Goal: Contribute content

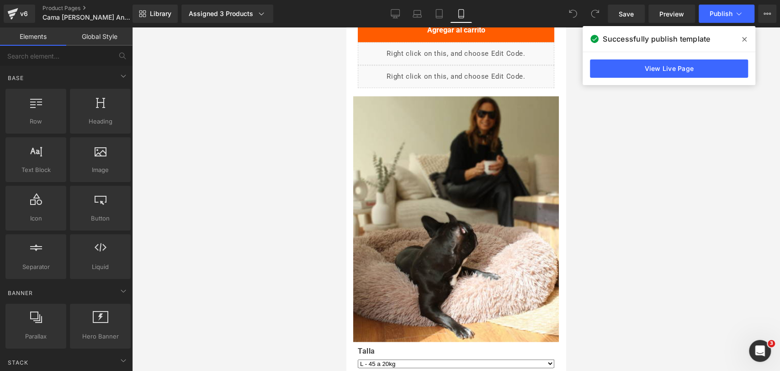
scroll to position [1218, 0]
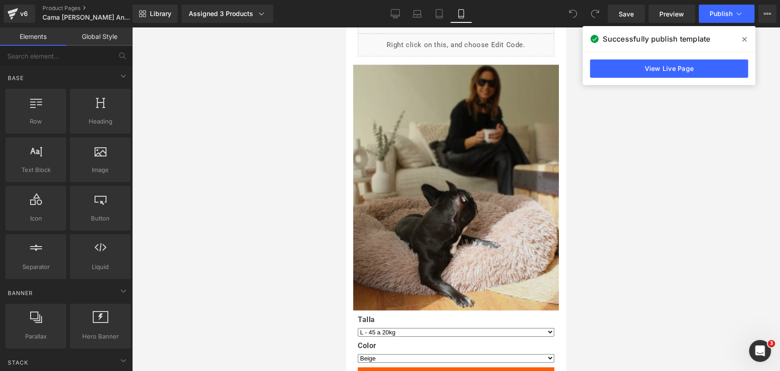
click at [489, 142] on img at bounding box center [456, 188] width 206 height 246
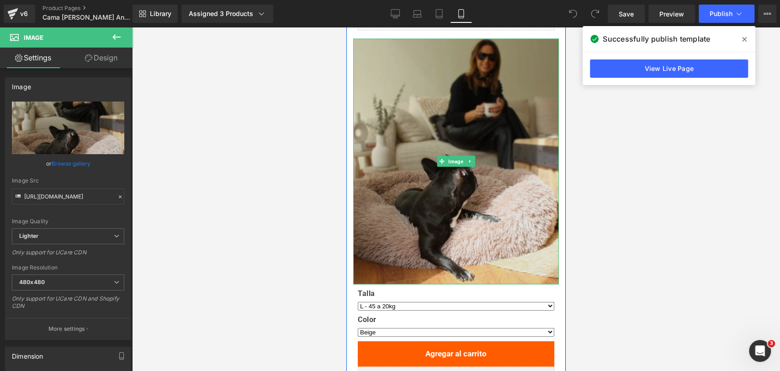
scroll to position [1244, 0]
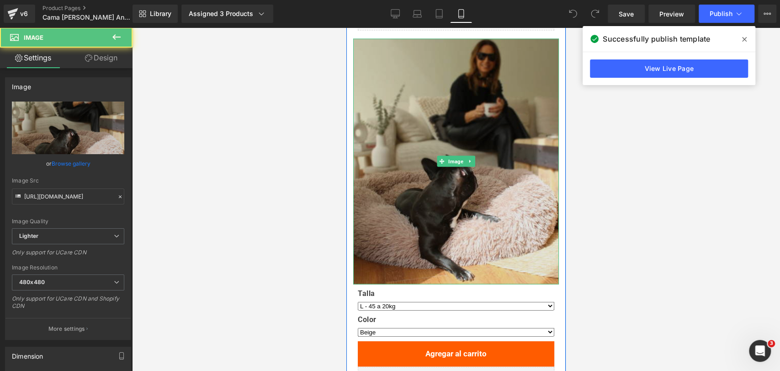
click at [489, 142] on img at bounding box center [456, 162] width 206 height 246
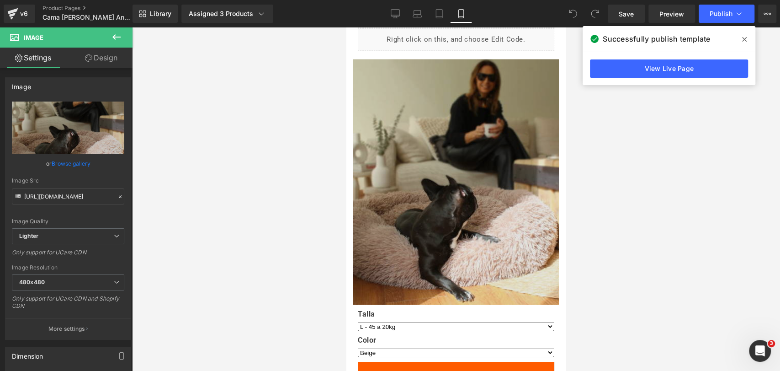
scroll to position [1224, 0]
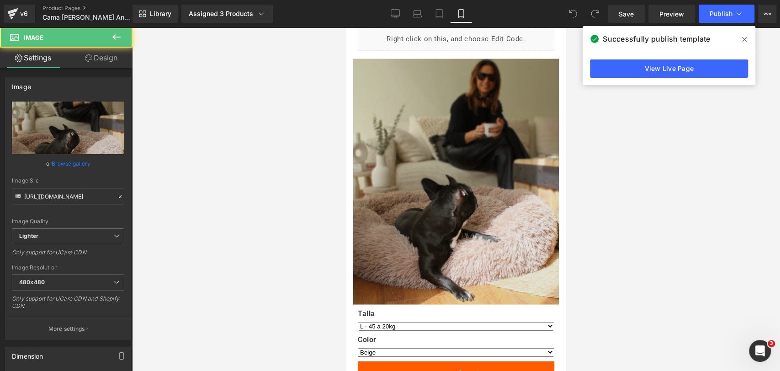
click at [467, 118] on img at bounding box center [456, 182] width 206 height 246
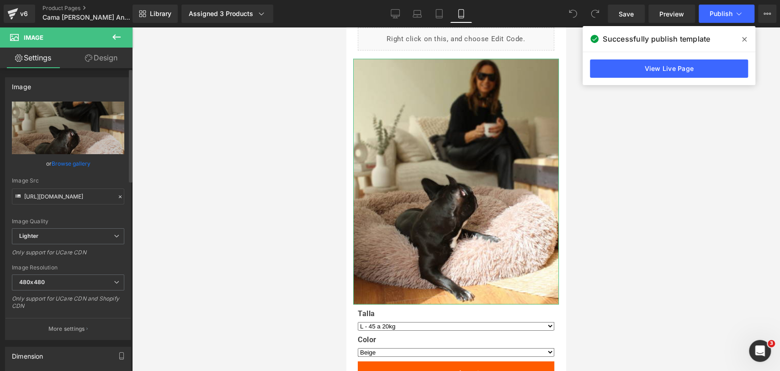
click at [83, 165] on link "Browse gallery" at bounding box center [71, 163] width 39 height 16
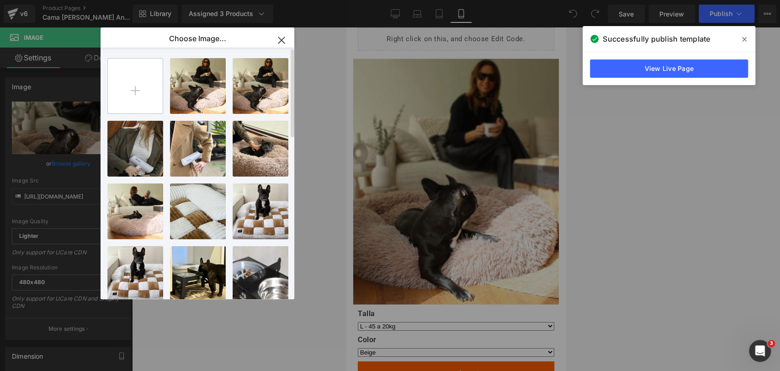
click at [148, 90] on input "file" at bounding box center [135, 86] width 55 height 55
type input "C:\fakepath\20250913_0720_Calidad Ultra Profesional_remix_01k519ckpreart0pwn1av…"
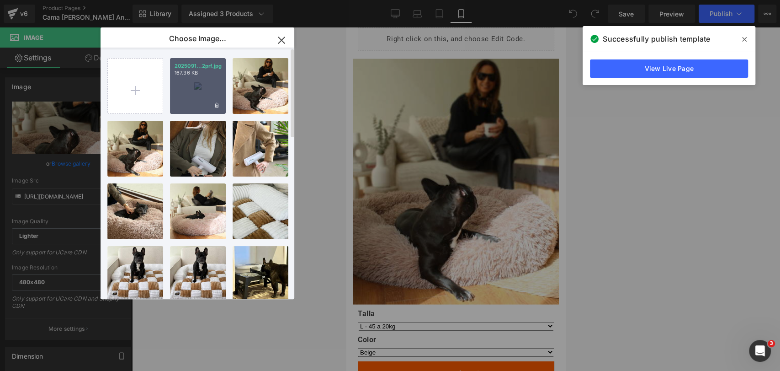
click at [197, 92] on div "2025091...2prf.jpg 167.36 KB" at bounding box center [198, 86] width 56 height 56
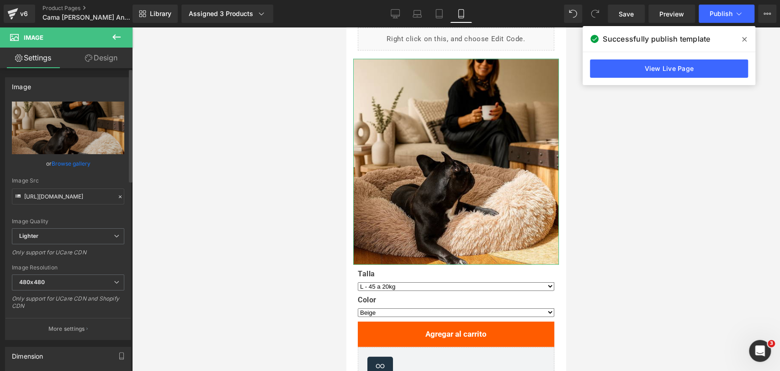
click at [69, 160] on link "Browse gallery" at bounding box center [71, 163] width 39 height 16
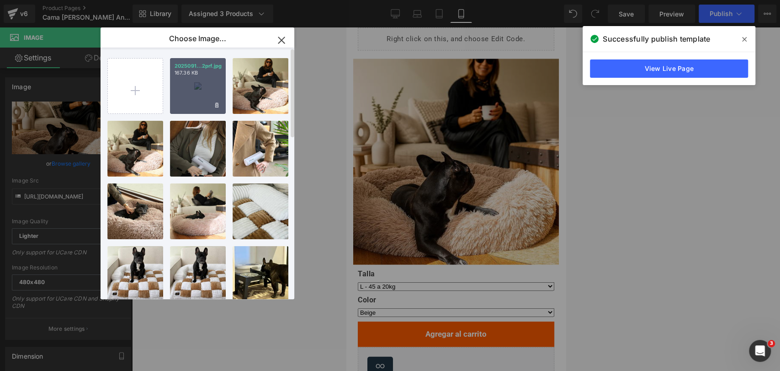
click at [189, 98] on div "2025091...2prf.jpg 167.36 KB" at bounding box center [198, 86] width 56 height 56
type input "[URL][DOMAIN_NAME]"
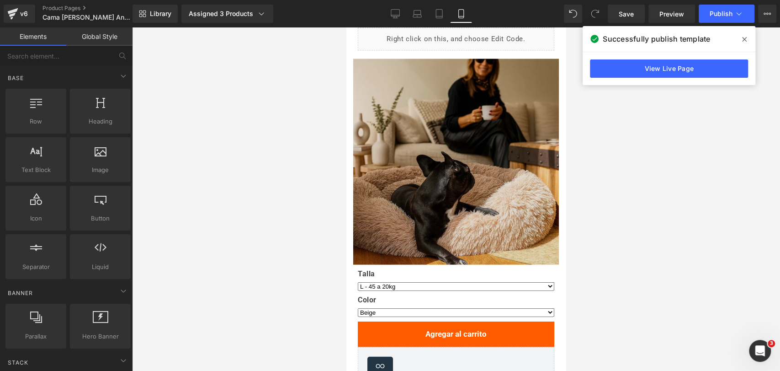
drag, startPoint x: 941, startPoint y: 196, endPoint x: 523, endPoint y: 120, distance: 424.7
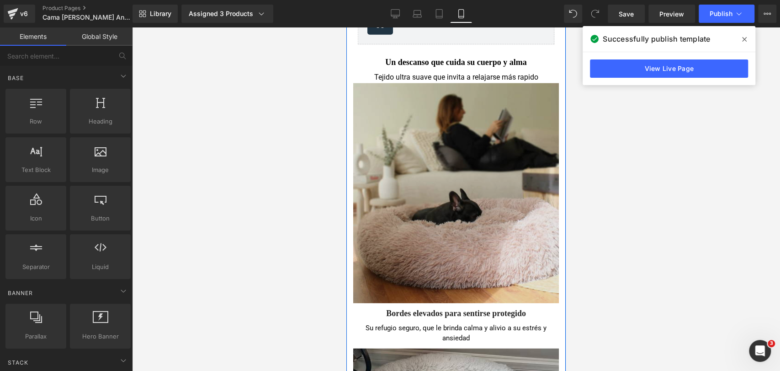
scroll to position [1568, 0]
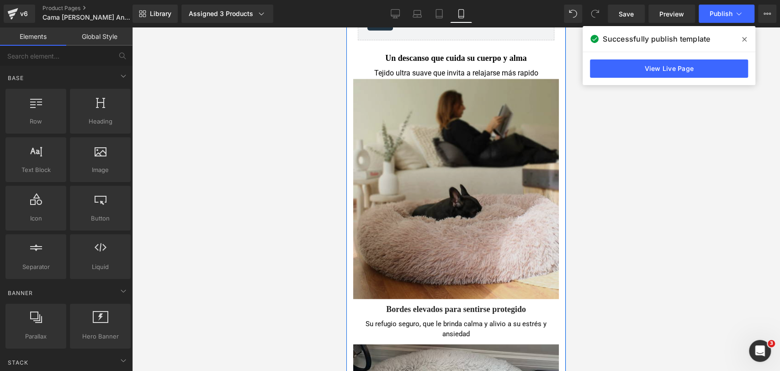
click at [502, 166] on img at bounding box center [456, 189] width 206 height 220
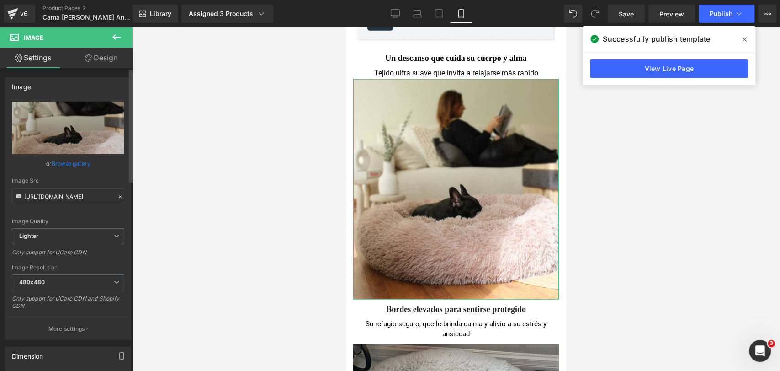
click at [81, 162] on link "Browse gallery" at bounding box center [71, 163] width 39 height 16
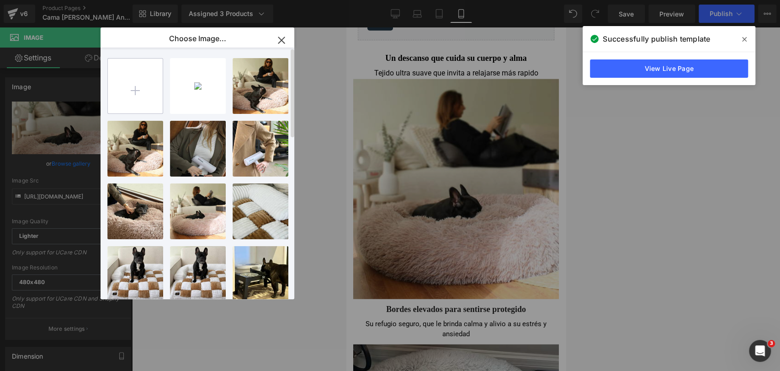
click at [140, 82] on input "file" at bounding box center [135, 86] width 55 height 55
type input "C:\fakepath\20250913_0709_Perro Relajado en Sala_remix_01k518qggdep88sjerkp3639…"
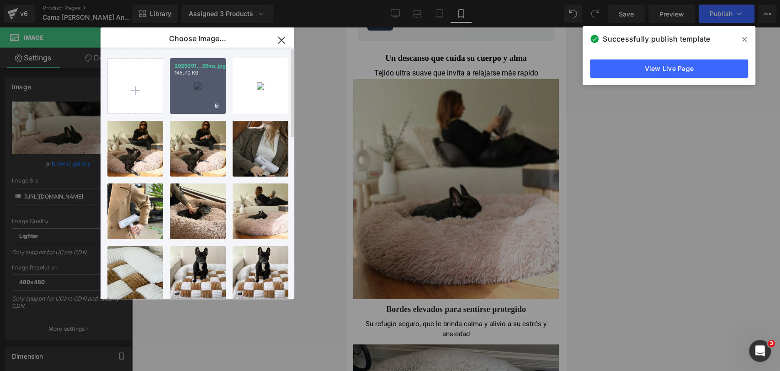
click at [208, 96] on div "2025091...39mz.jpg 145.70 KB" at bounding box center [198, 86] width 56 height 56
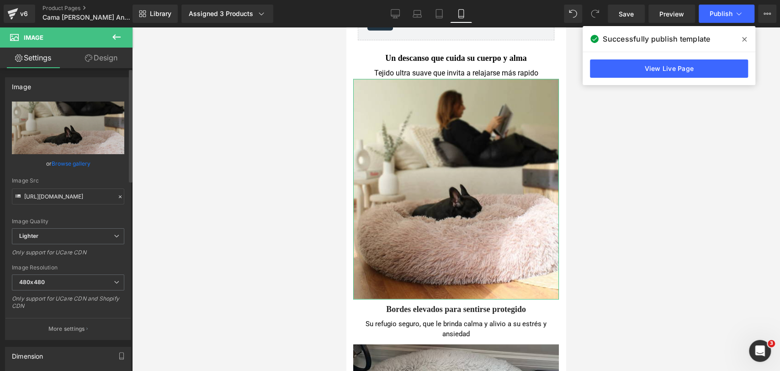
click at [86, 166] on link "Browse gallery" at bounding box center [71, 163] width 39 height 16
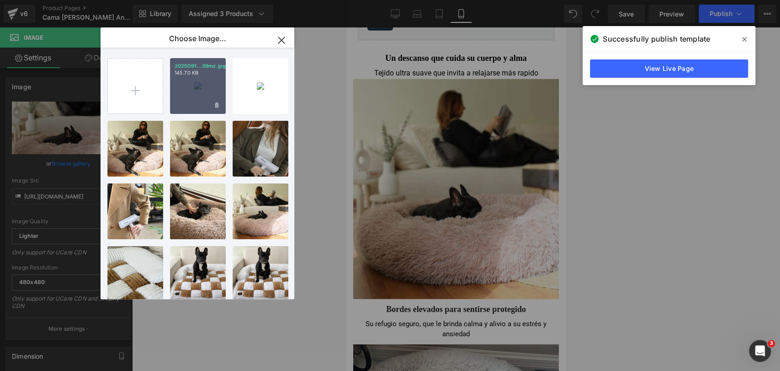
click at [179, 94] on div "2025091...39mz.jpg 145.70 KB" at bounding box center [198, 86] width 56 height 56
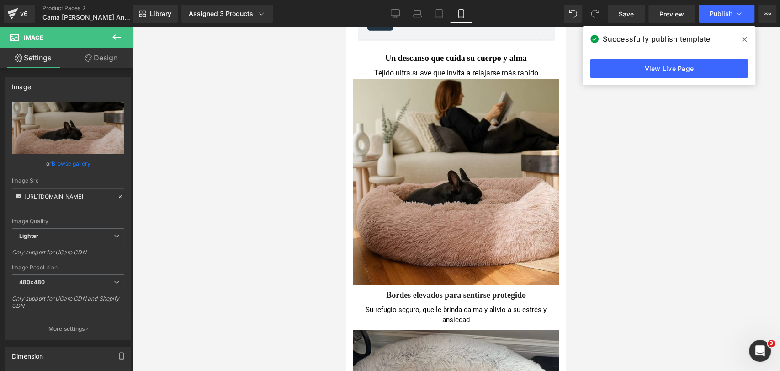
type input "[URL][DOMAIN_NAME]"
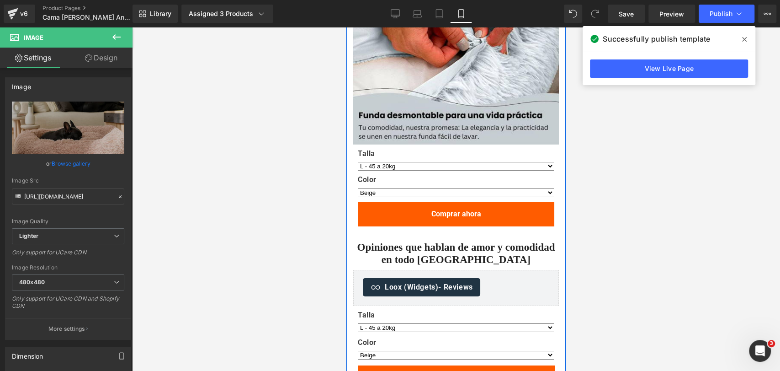
scroll to position [2204, 0]
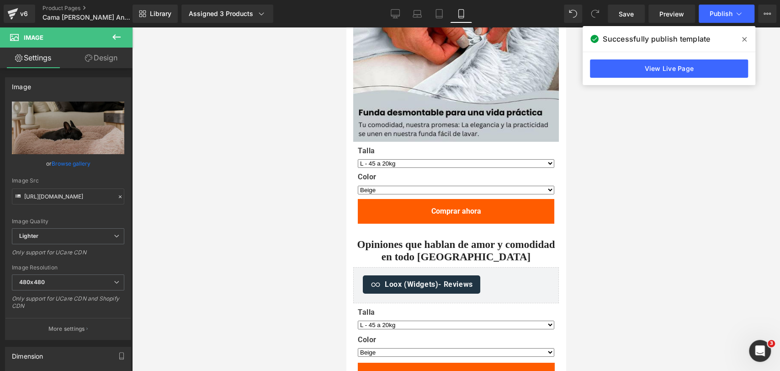
click at [744, 33] on span at bounding box center [744, 39] width 15 height 15
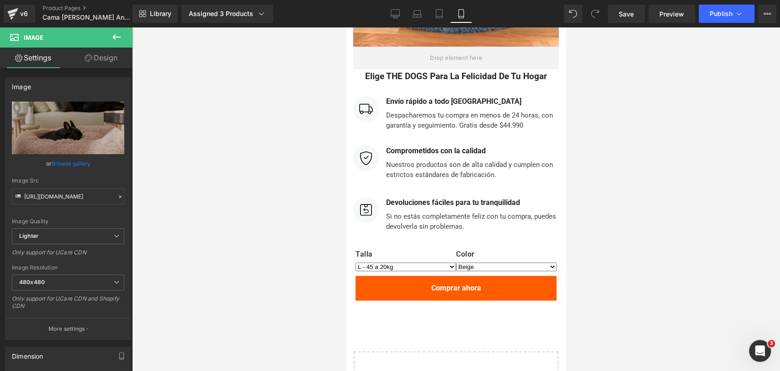
scroll to position [4743, 0]
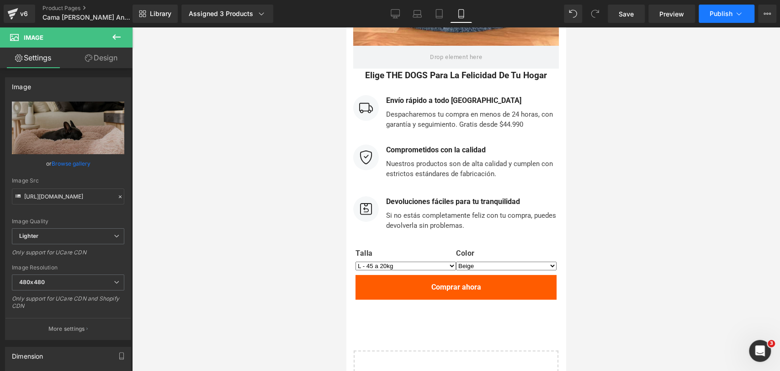
click at [731, 14] on span "Publish" at bounding box center [721, 13] width 23 height 7
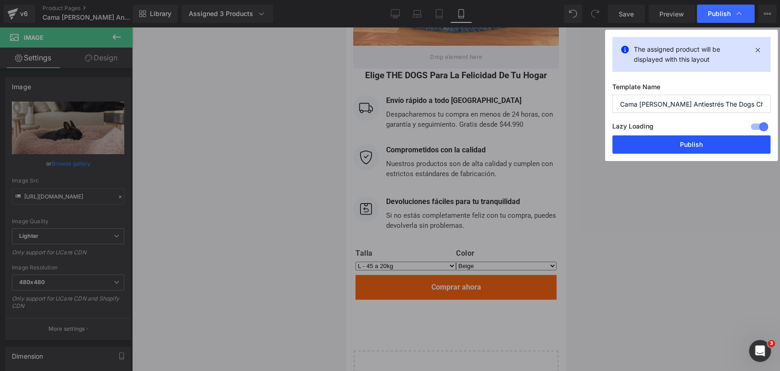
click at [678, 143] on button "Publish" at bounding box center [692, 144] width 158 height 18
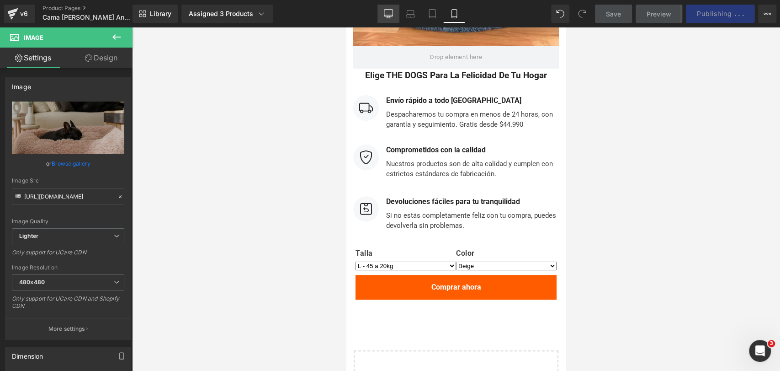
click at [391, 13] on icon at bounding box center [388, 13] width 9 height 9
type input "auto"
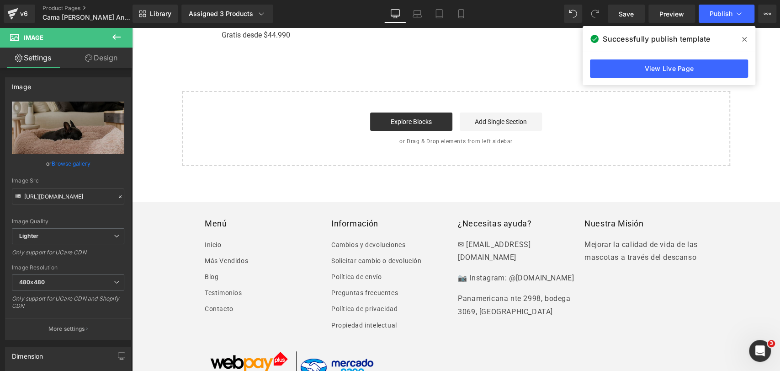
scroll to position [2429, 0]
click at [73, 8] on link "Product Pages" at bounding box center [95, 8] width 105 height 7
